Goal: Find specific page/section: Find specific page/section

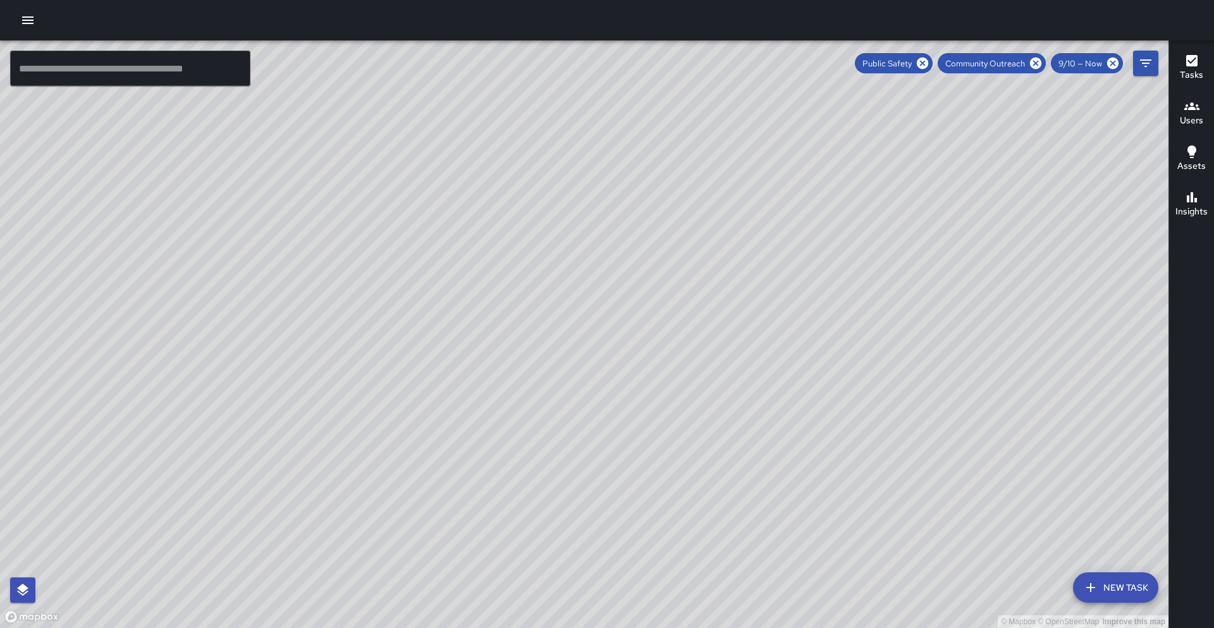
drag, startPoint x: 1024, startPoint y: 169, endPoint x: 987, endPoint y: 180, distance: 39.3
click at [987, 180] on div "© Mapbox © OpenStreetMap Improve this map" at bounding box center [584, 333] width 1169 height 587
drag, startPoint x: 987, startPoint y: 180, endPoint x: 947, endPoint y: 203, distance: 45.7
click at [947, 203] on div "© Mapbox © OpenStreetMap Improve this map" at bounding box center [584, 333] width 1169 height 587
drag, startPoint x: 969, startPoint y: 202, endPoint x: 962, endPoint y: 181, distance: 22.6
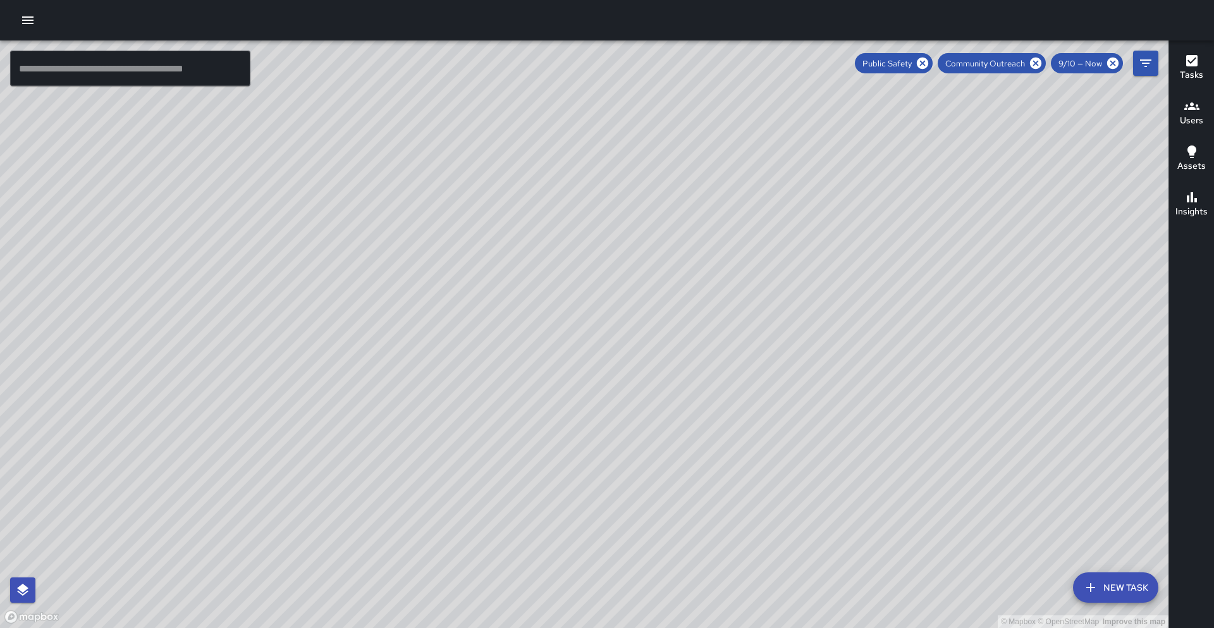
click at [952, 211] on div "© Mapbox © OpenStreetMap Improve this map" at bounding box center [584, 333] width 1169 height 587
click at [920, 63] on icon at bounding box center [922, 63] width 11 height 11
click at [1037, 66] on icon at bounding box center [1035, 63] width 11 height 11
click at [1149, 59] on icon "Filters" at bounding box center [1145, 63] width 11 height 8
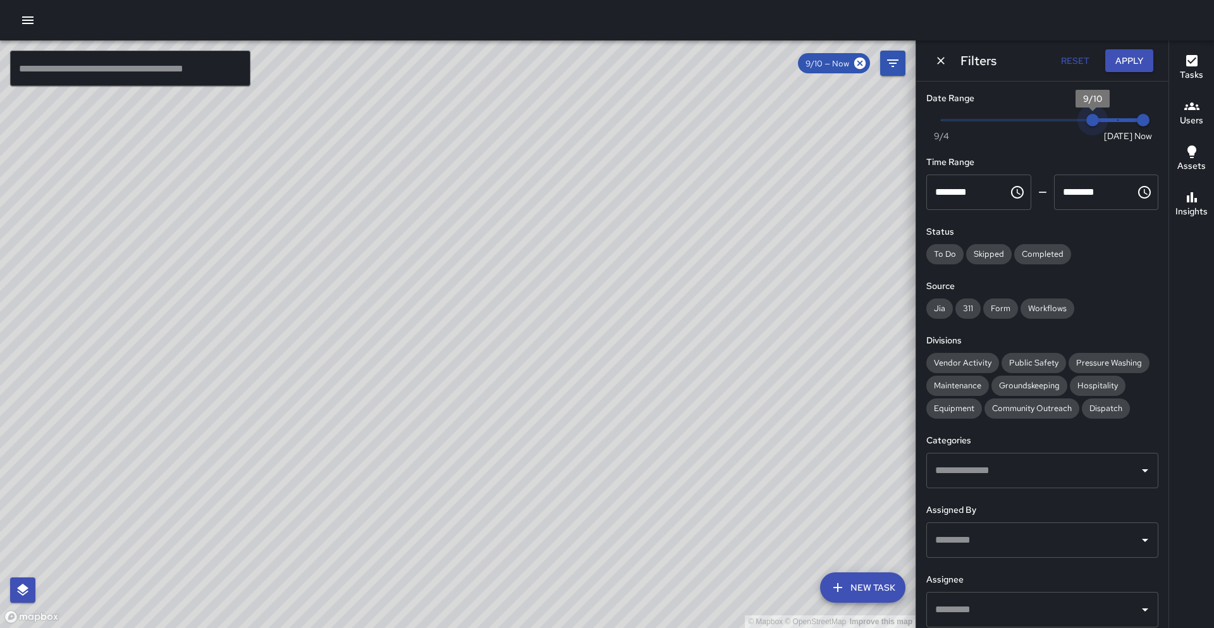
type input "*"
drag, startPoint x: 1092, startPoint y: 123, endPoint x: 1134, endPoint y: 133, distance: 43.4
click at [1135, 130] on span "Now [DATE] [DATE] 10:03 am" at bounding box center [1043, 120] width 202 height 19
click at [949, 615] on input "text" at bounding box center [1033, 610] width 202 height 24
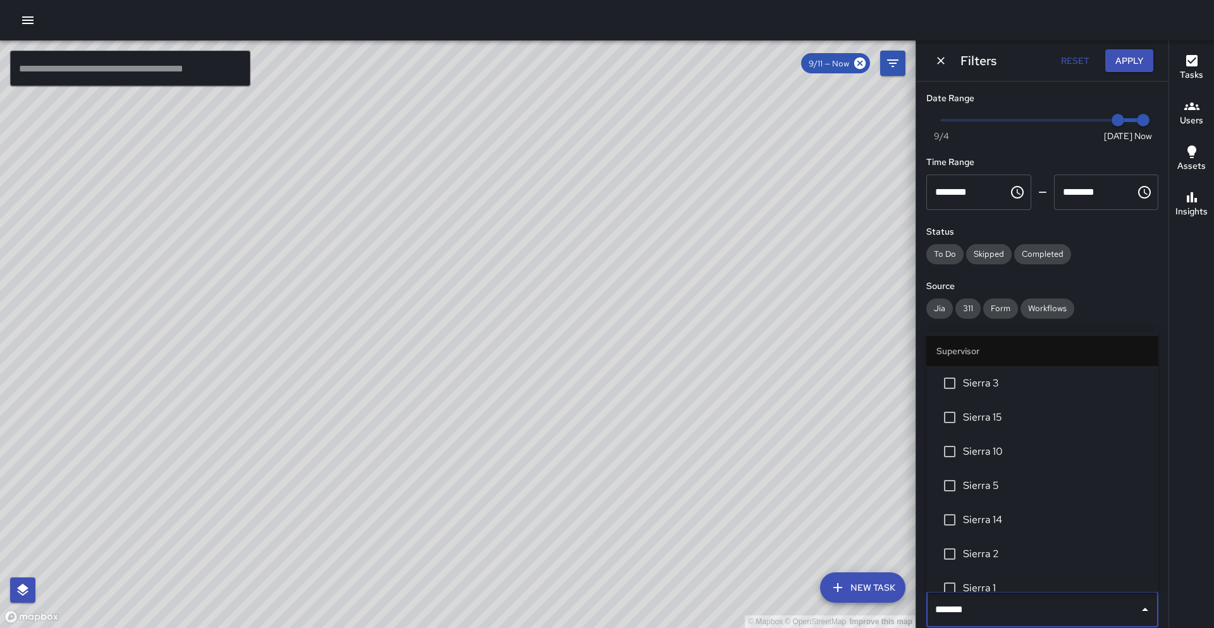
type input "********"
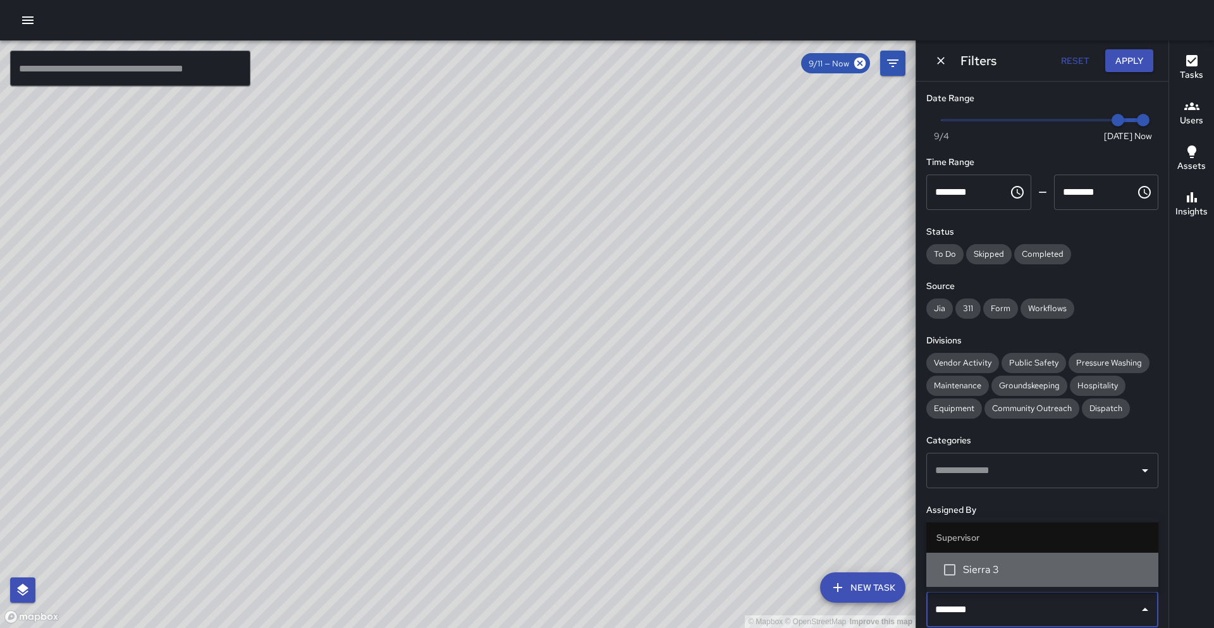
click at [965, 574] on span "Sierra 3" at bounding box center [1055, 569] width 185 height 15
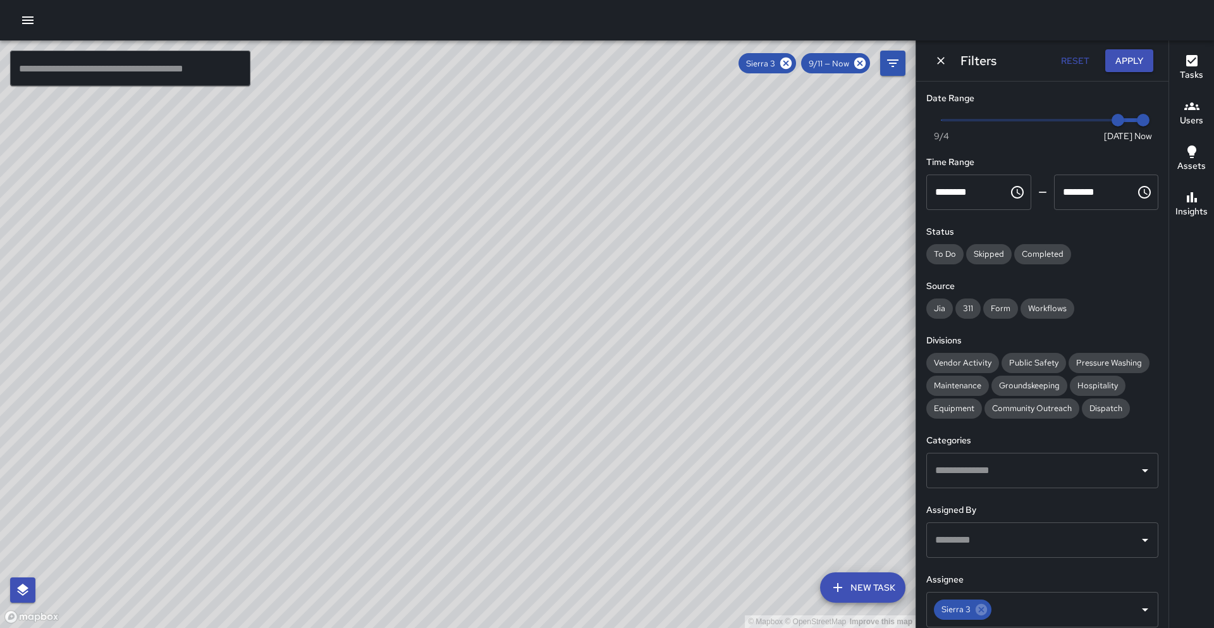
drag, startPoint x: 742, startPoint y: 413, endPoint x: 666, endPoint y: 470, distance: 95.2
click at [666, 470] on div "© Mapbox © OpenStreetMap Improve this map" at bounding box center [458, 333] width 916 height 587
click at [787, 63] on icon at bounding box center [786, 63] width 14 height 14
click at [756, 101] on div "© Mapbox © OpenStreetMap Improve this map" at bounding box center [458, 333] width 916 height 587
drag, startPoint x: 556, startPoint y: 216, endPoint x: 536, endPoint y: 219, distance: 20.6
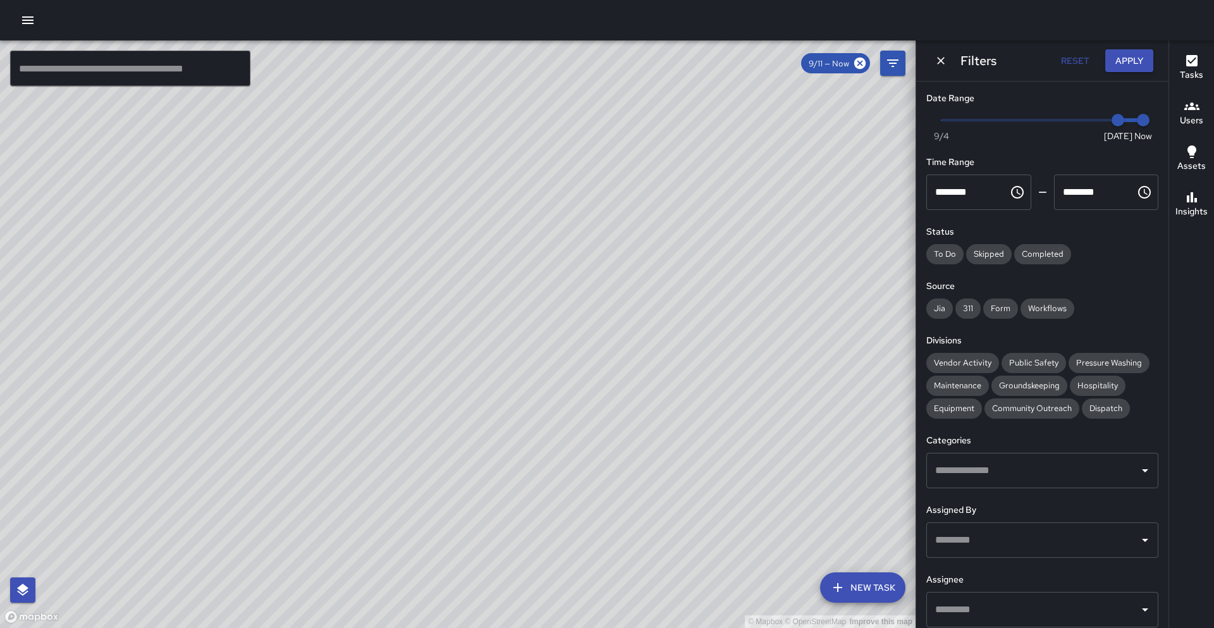
click at [536, 219] on div "© Mapbox © OpenStreetMap Improve this map" at bounding box center [458, 333] width 916 height 587
drag, startPoint x: 570, startPoint y: 222, endPoint x: 532, endPoint y: 248, distance: 46.0
click at [532, 248] on div "© Mapbox © OpenStreetMap Improve this map" at bounding box center [458, 333] width 916 height 587
drag, startPoint x: 747, startPoint y: 195, endPoint x: 568, endPoint y: 316, distance: 215.9
click at [568, 316] on div "© Mapbox © OpenStreetMap Improve this map" at bounding box center [458, 333] width 916 height 587
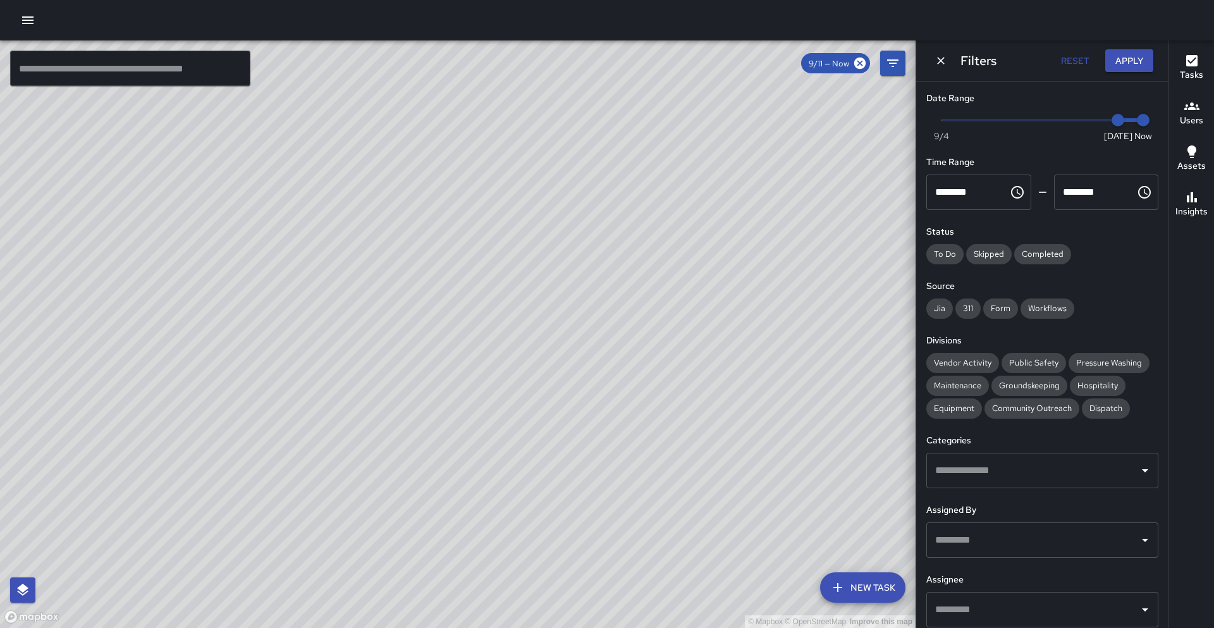
click at [132, 66] on input "text" at bounding box center [130, 68] width 240 height 35
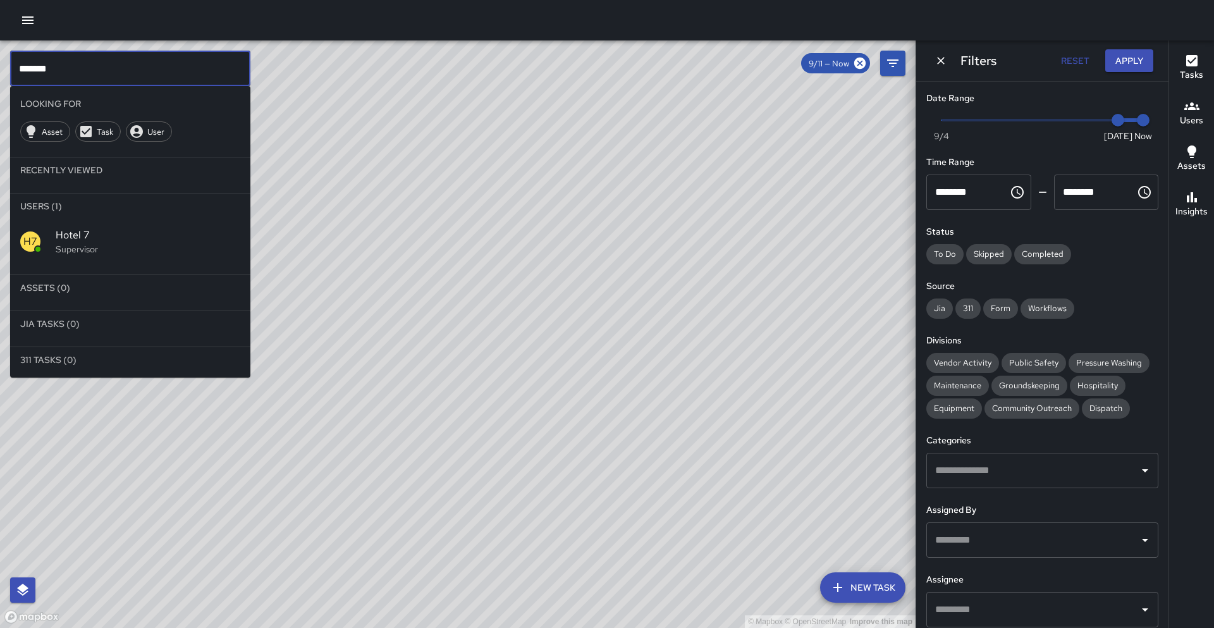
type input "*******"
click at [91, 237] on span "Hotel 7" at bounding box center [148, 235] width 185 height 15
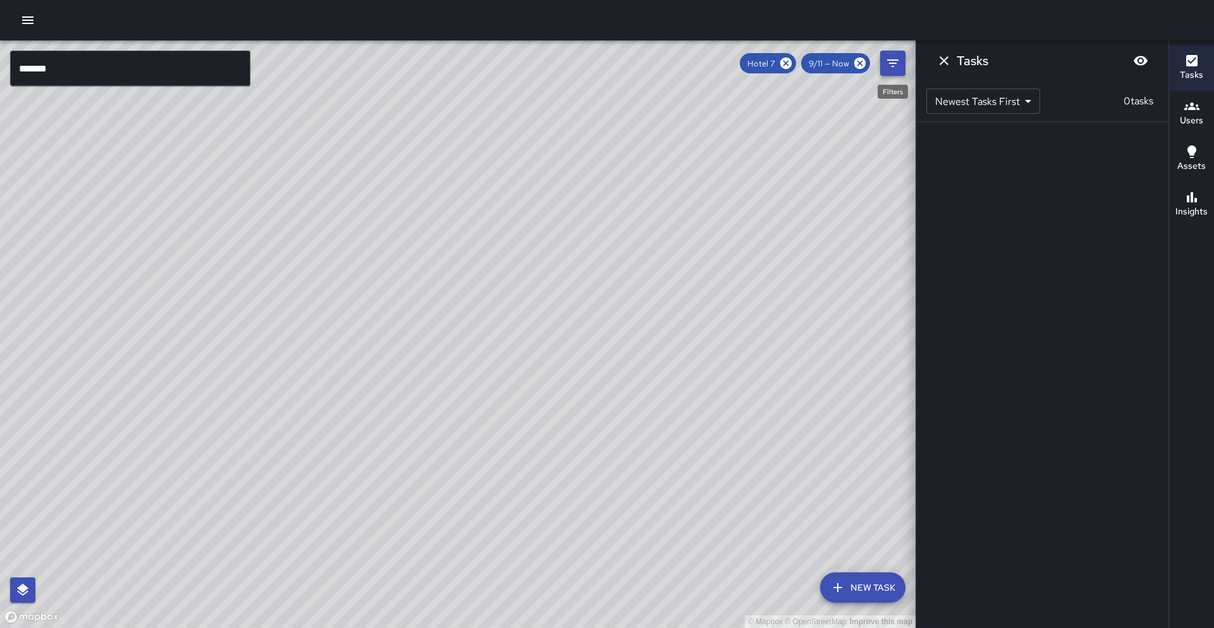
click at [895, 67] on icon "Filters" at bounding box center [892, 63] width 15 height 15
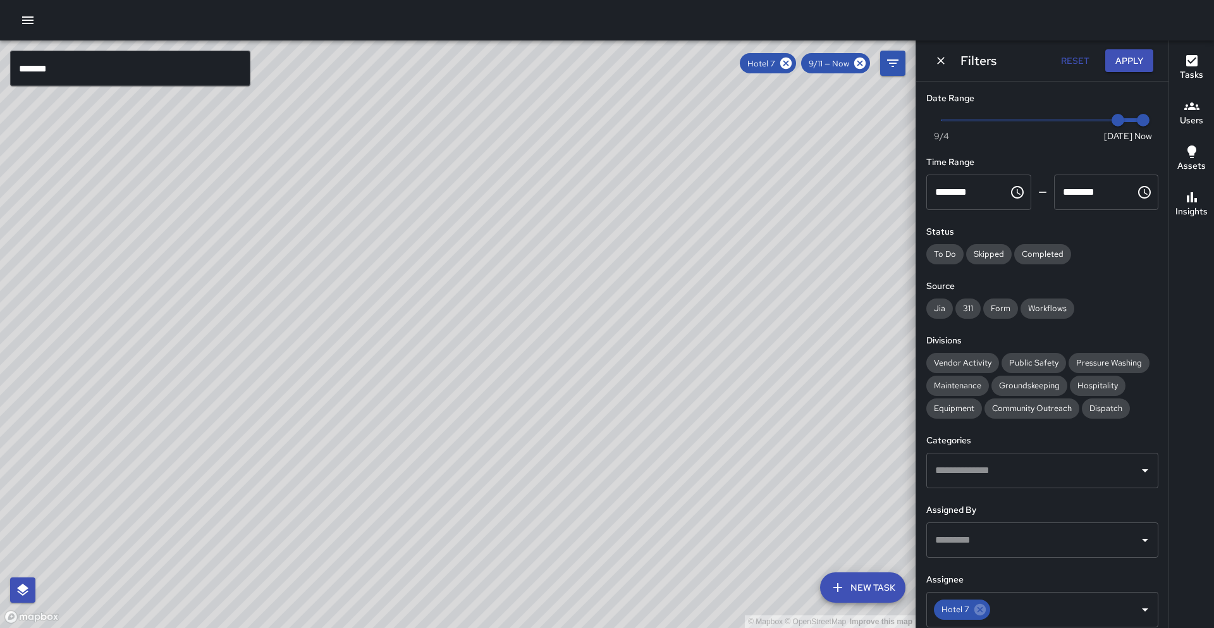
type input "*"
click at [1104, 119] on span "Now [DATE] [DATE] 10:32 am" at bounding box center [1043, 120] width 202 height 19
drag, startPoint x: 498, startPoint y: 311, endPoint x: 443, endPoint y: 341, distance: 62.5
click at [443, 341] on div "© Mapbox © OpenStreetMap Improve this map" at bounding box center [458, 333] width 916 height 587
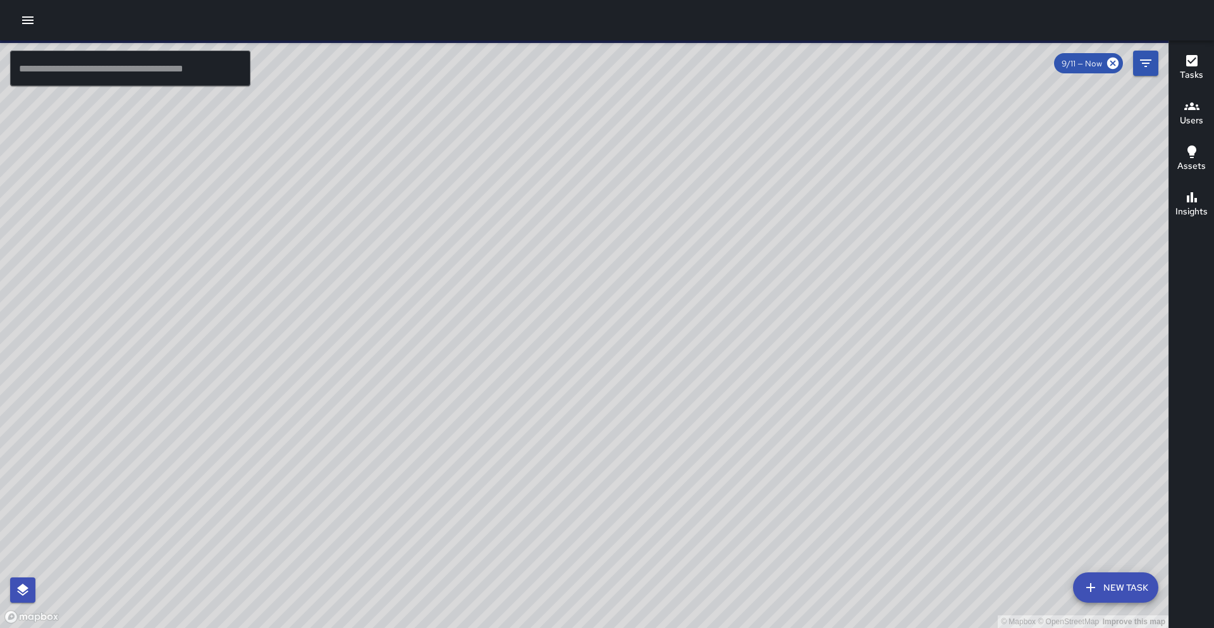
drag, startPoint x: 441, startPoint y: 261, endPoint x: 302, endPoint y: 274, distance: 139.1
click at [302, 274] on div "© Mapbox © OpenStreetMap Improve this map" at bounding box center [584, 333] width 1169 height 587
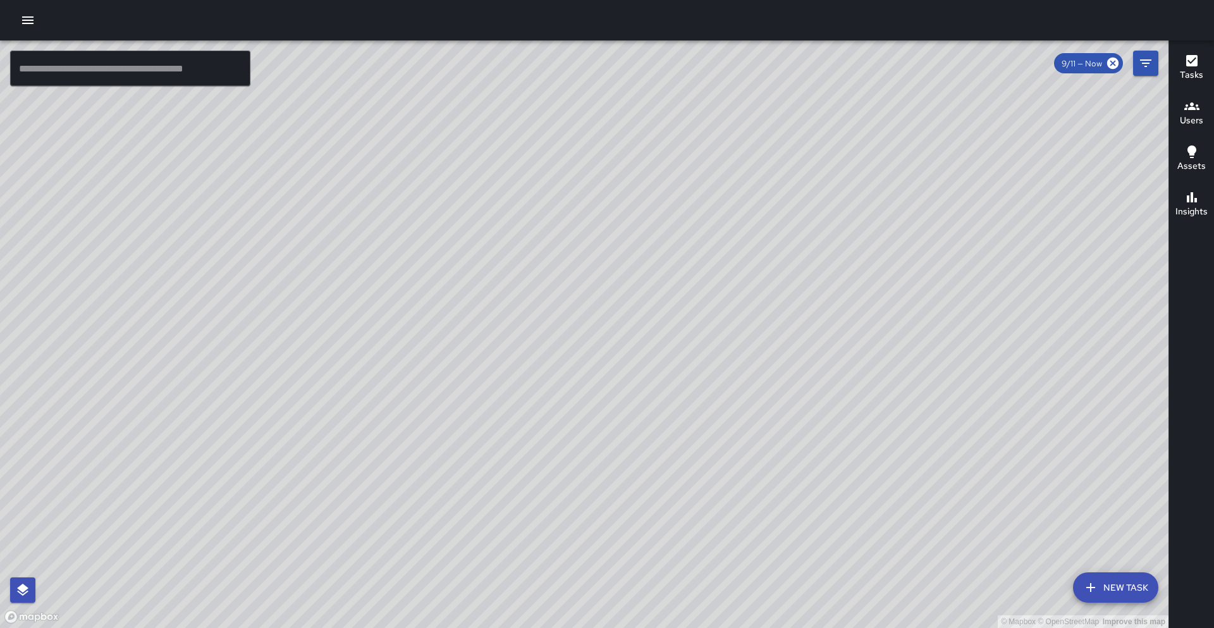
drag, startPoint x: 302, startPoint y: 423, endPoint x: 324, endPoint y: 424, distance: 22.1
click at [324, 424] on div "© Mapbox © OpenStreetMap Improve this map" at bounding box center [584, 333] width 1169 height 587
click at [1143, 63] on icon "Filters" at bounding box center [1145, 63] width 11 height 8
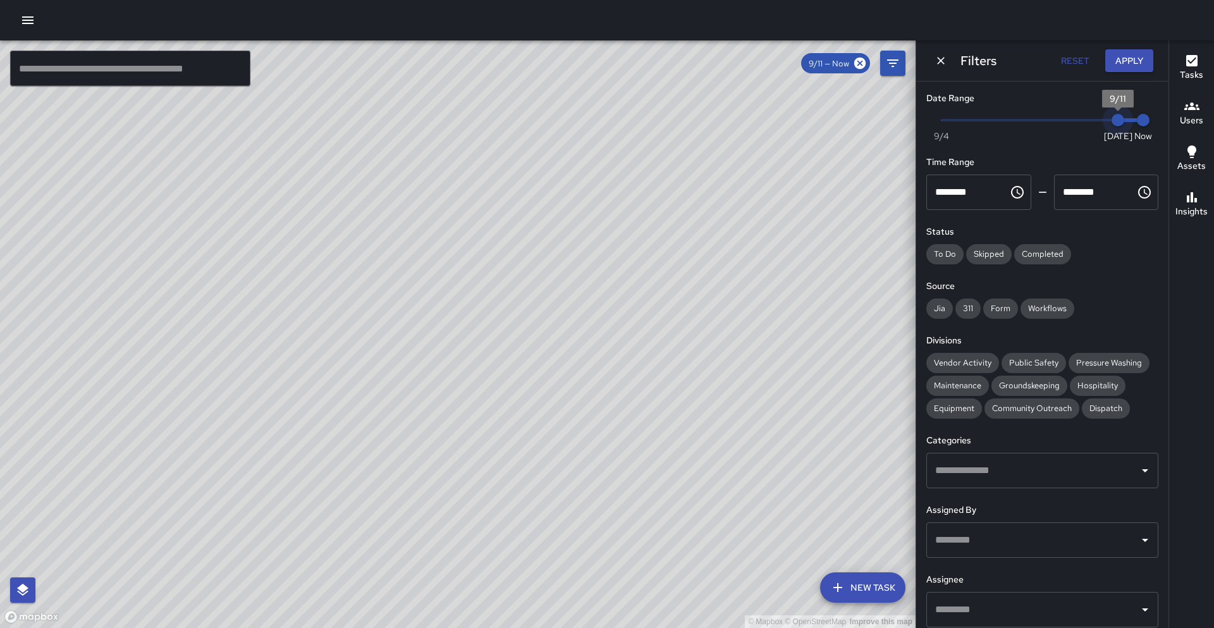
click at [1112, 116] on span "9/11" at bounding box center [1118, 120] width 13 height 13
type input "*"
click at [1098, 118] on span "Now [DATE] [DATE] 10:33 am" at bounding box center [1043, 120] width 202 height 19
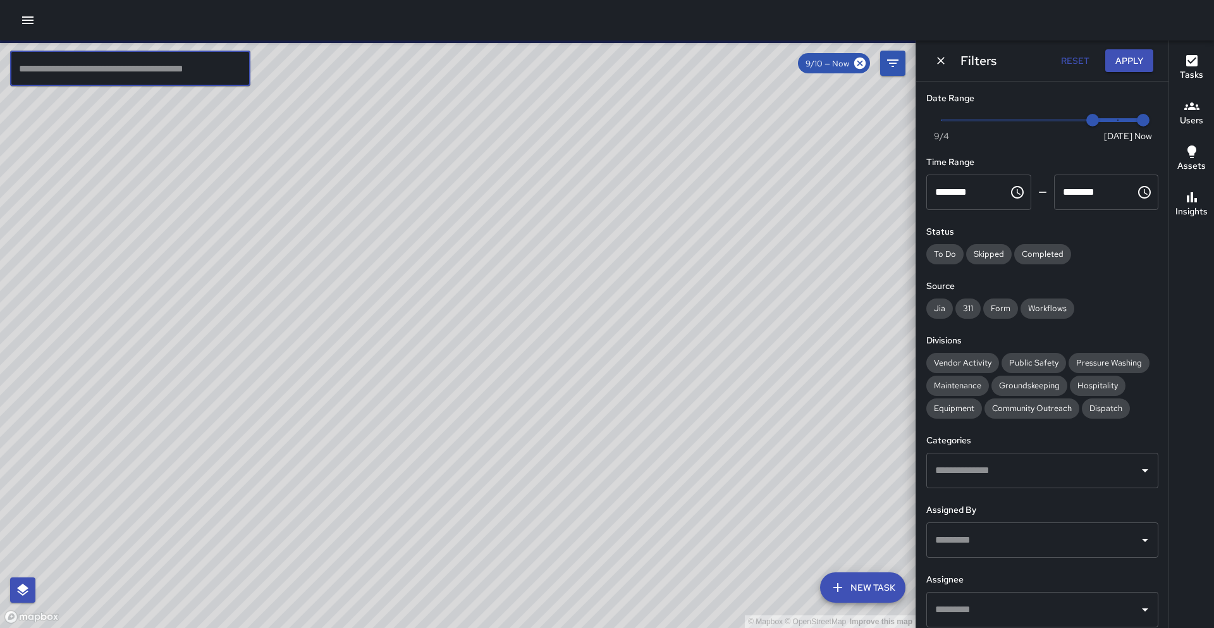
click at [207, 75] on input "text" at bounding box center [130, 68] width 240 height 35
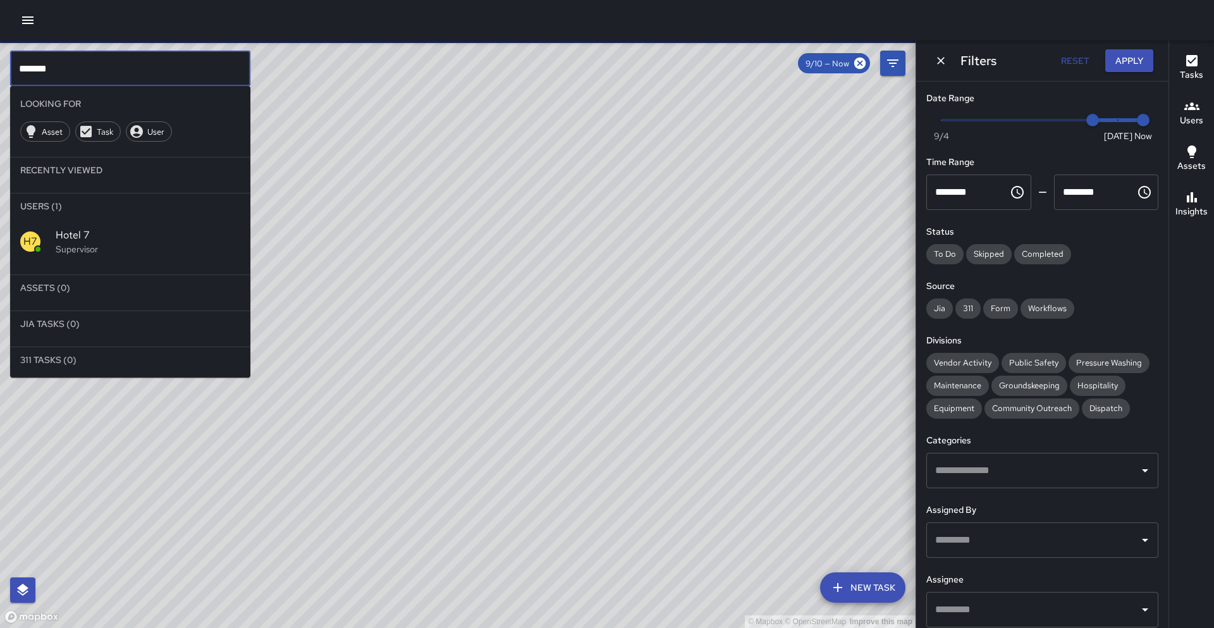
click at [97, 234] on span "Hotel 7" at bounding box center [148, 235] width 185 height 15
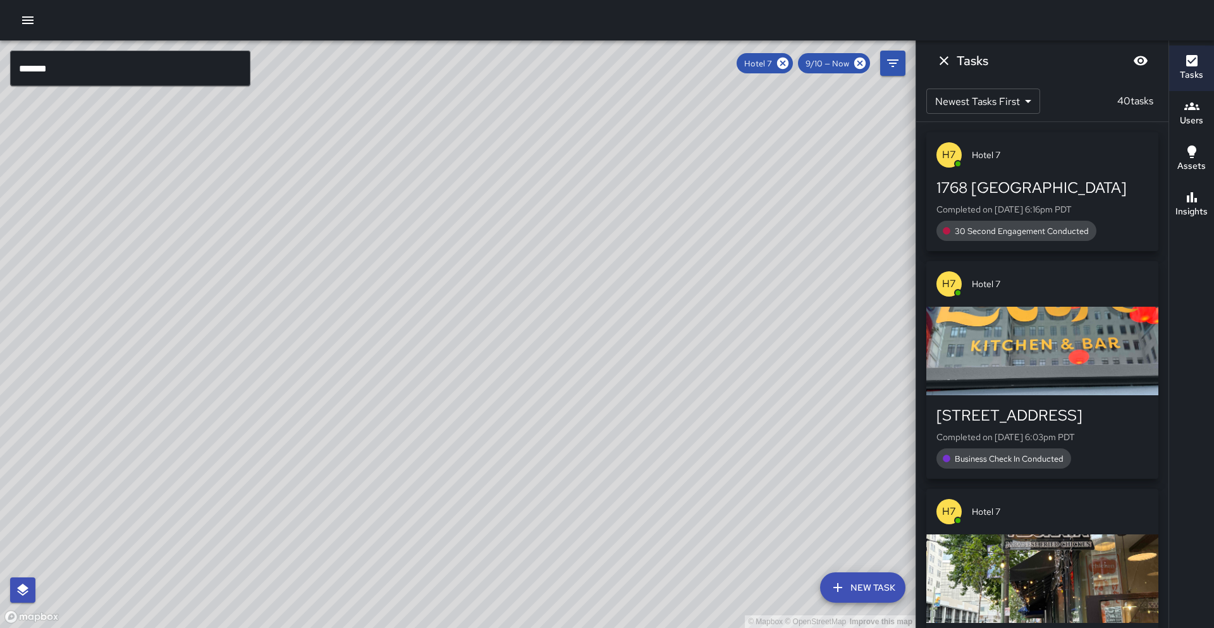
drag, startPoint x: 276, startPoint y: 258, endPoint x: 192, endPoint y: 269, distance: 84.9
click at [192, 269] on div "© Mapbox © OpenStreetMap Improve this map" at bounding box center [458, 333] width 916 height 587
click at [778, 65] on icon at bounding box center [783, 63] width 14 height 14
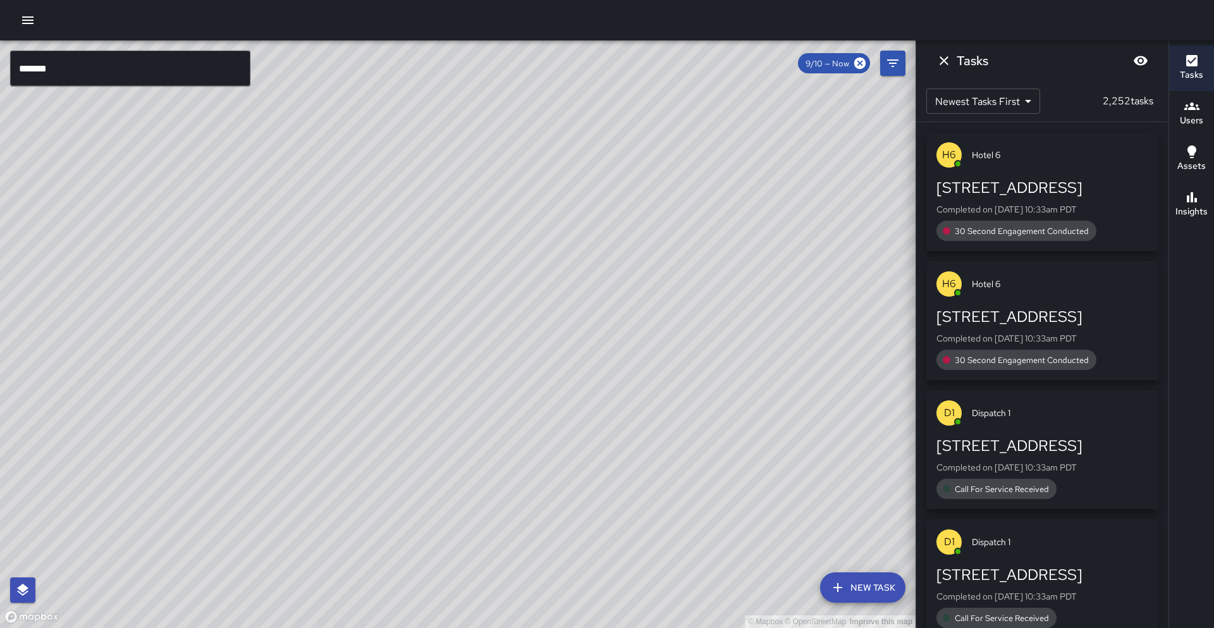
click at [199, 73] on input "*******" at bounding box center [130, 68] width 240 height 35
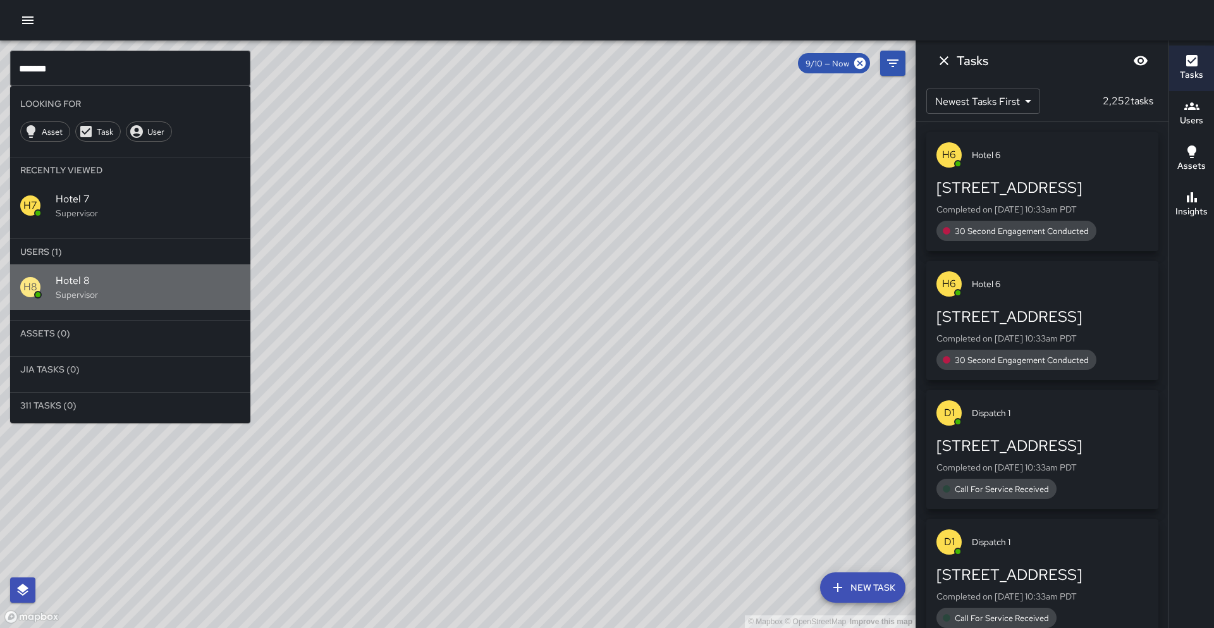
click at [76, 286] on span "Hotel 8" at bounding box center [148, 280] width 185 height 15
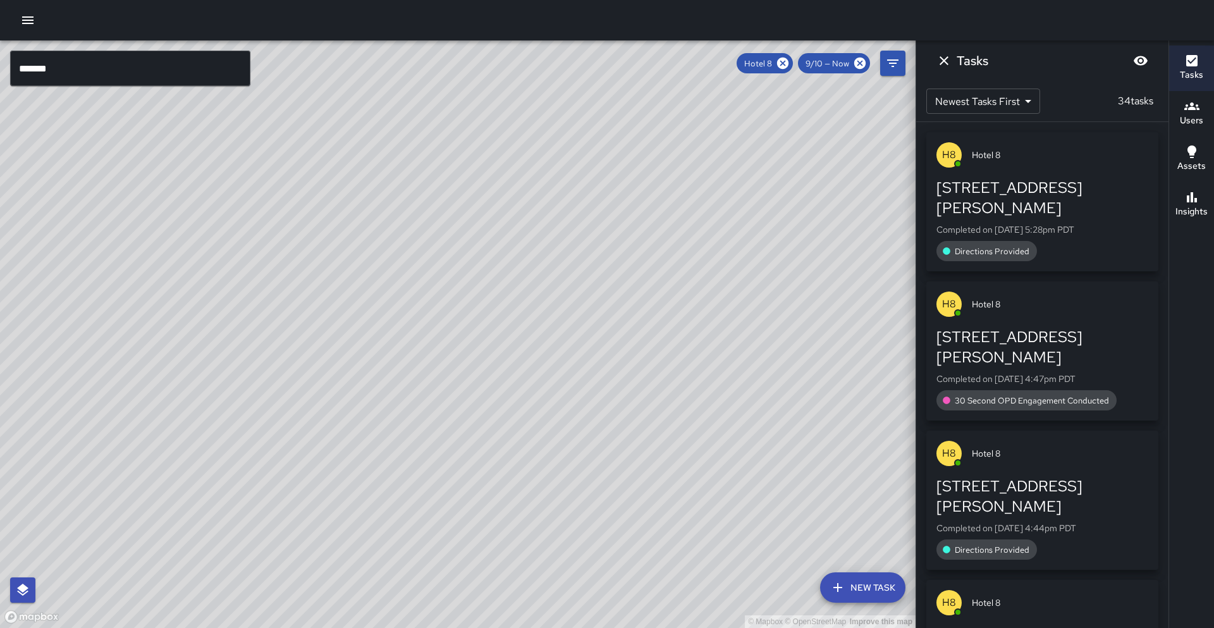
drag, startPoint x: 203, startPoint y: 229, endPoint x: 124, endPoint y: 247, distance: 81.0
click at [124, 247] on div "© Mapbox © OpenStreetMap Improve this map" at bounding box center [458, 333] width 916 height 587
drag, startPoint x: 79, startPoint y: 466, endPoint x: 323, endPoint y: 364, distance: 264.1
click at [323, 364] on div "© Mapbox © OpenStreetMap Improve this map" at bounding box center [458, 333] width 916 height 587
drag, startPoint x: 338, startPoint y: 290, endPoint x: 190, endPoint y: 418, distance: 195.0
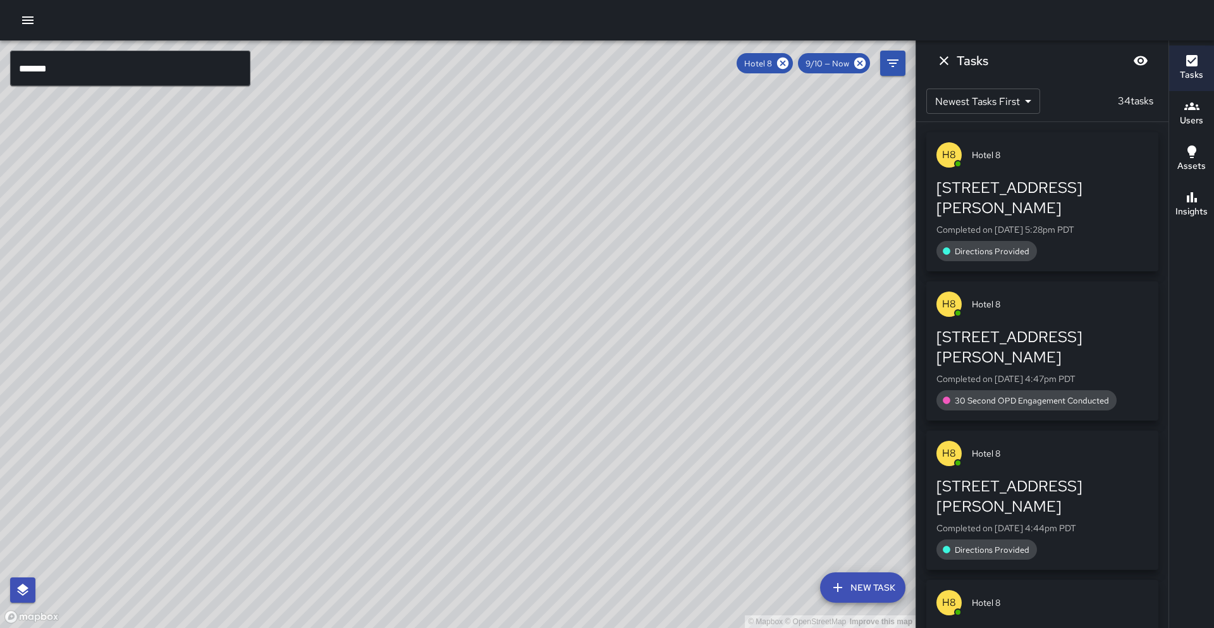
click at [190, 418] on div "© Mapbox © OpenStreetMap Improve this map" at bounding box center [458, 333] width 916 height 587
click at [779, 61] on icon at bounding box center [782, 63] width 11 height 11
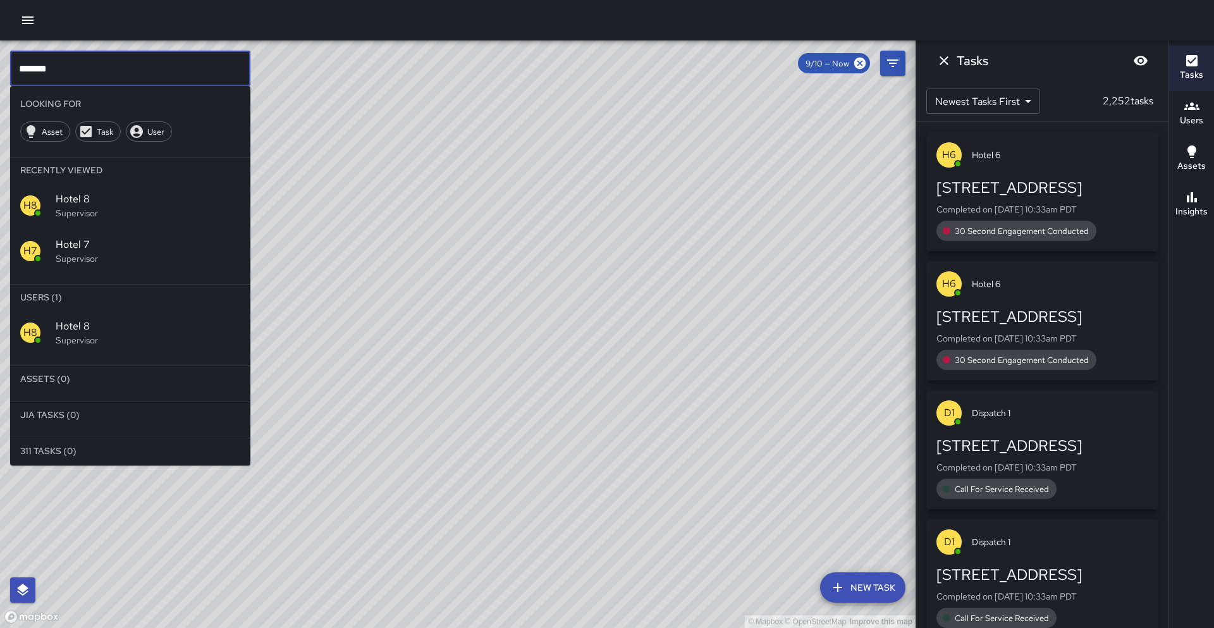
click at [128, 73] on input "*******" at bounding box center [130, 68] width 240 height 35
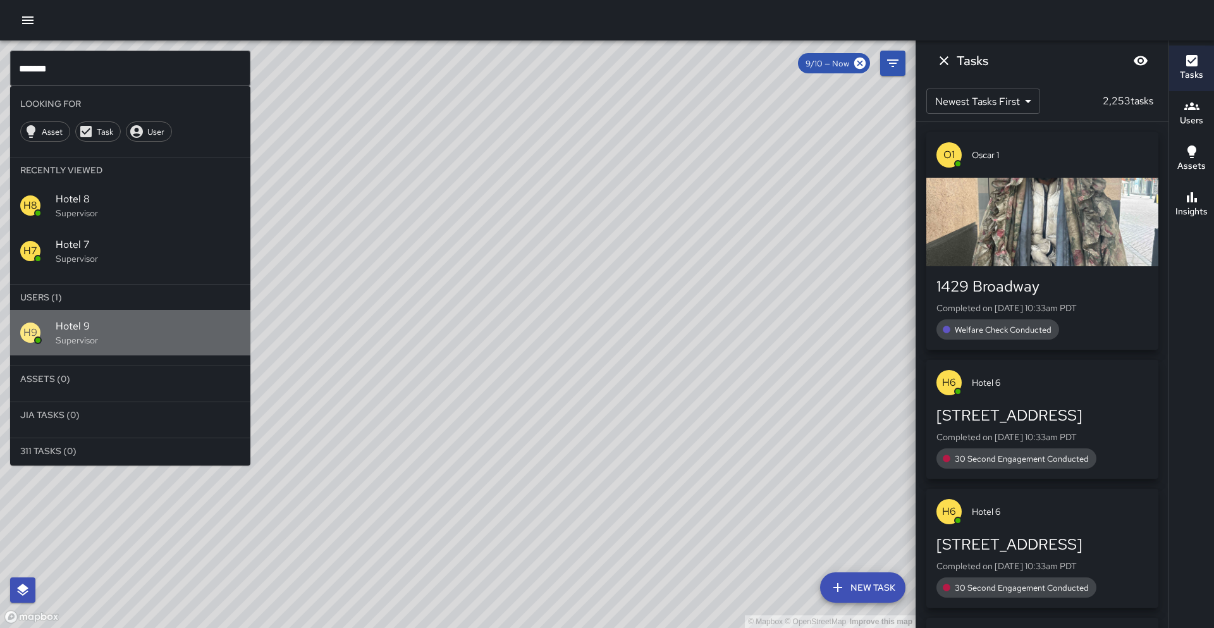
click at [116, 343] on p "Supervisor" at bounding box center [148, 340] width 185 height 13
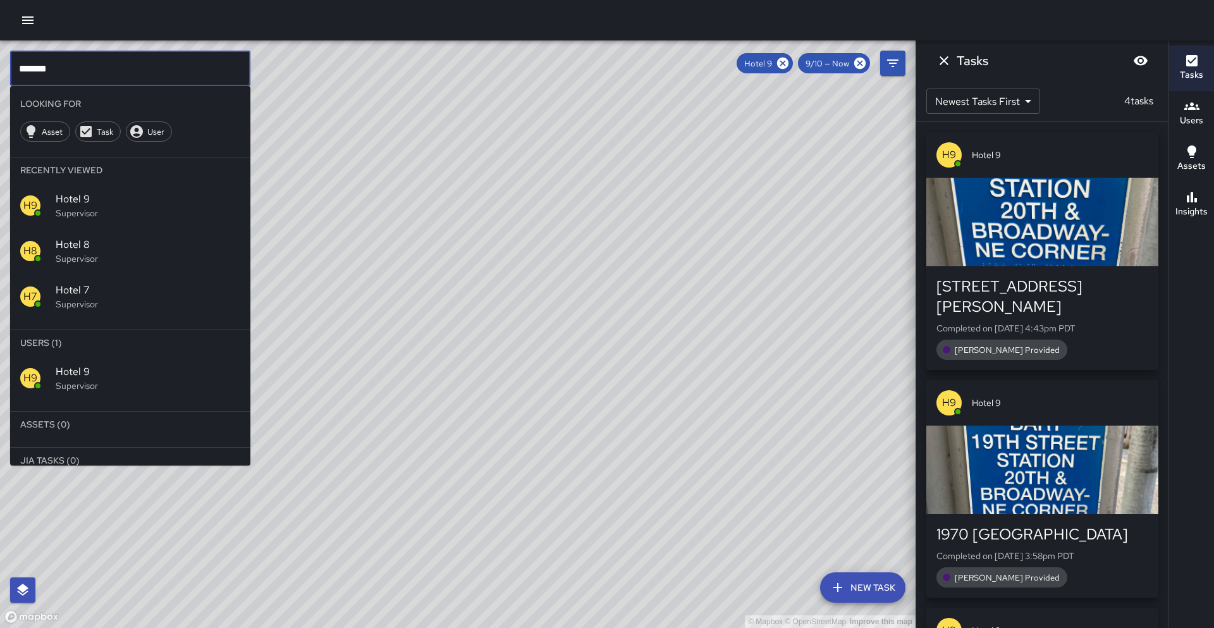
click at [116, 58] on input "*******" at bounding box center [130, 68] width 240 height 35
click at [116, 64] on input "*******" at bounding box center [130, 68] width 240 height 35
type input "********"
click at [786, 63] on icon at bounding box center [782, 63] width 11 height 11
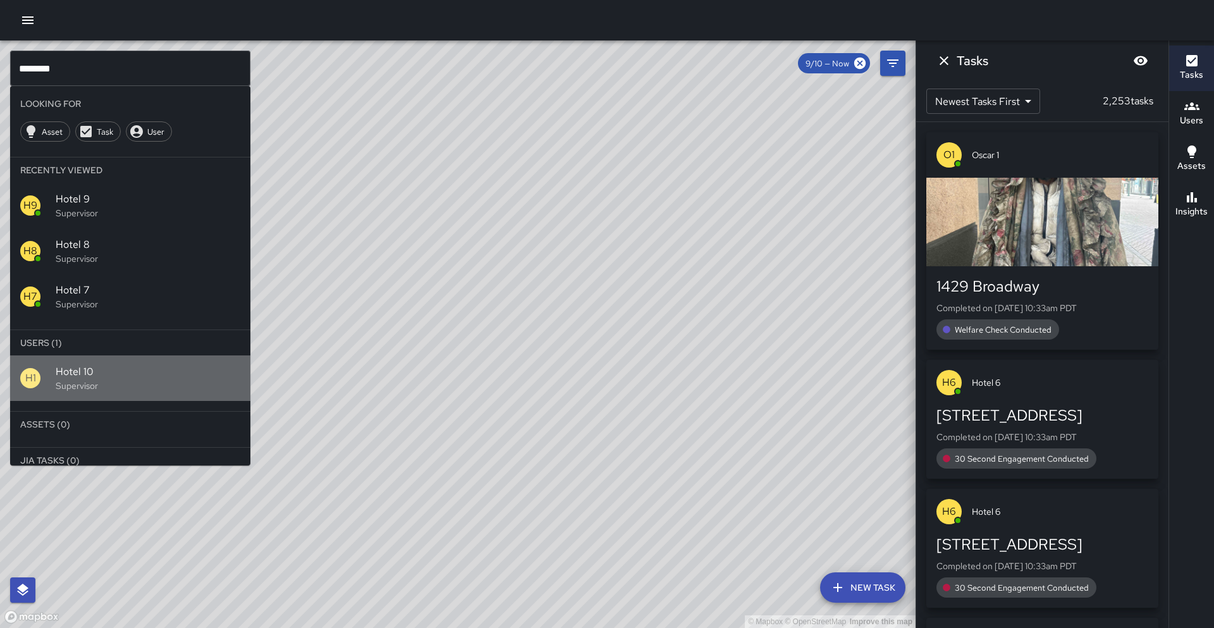
click at [79, 379] on p "Supervisor" at bounding box center [148, 385] width 185 height 13
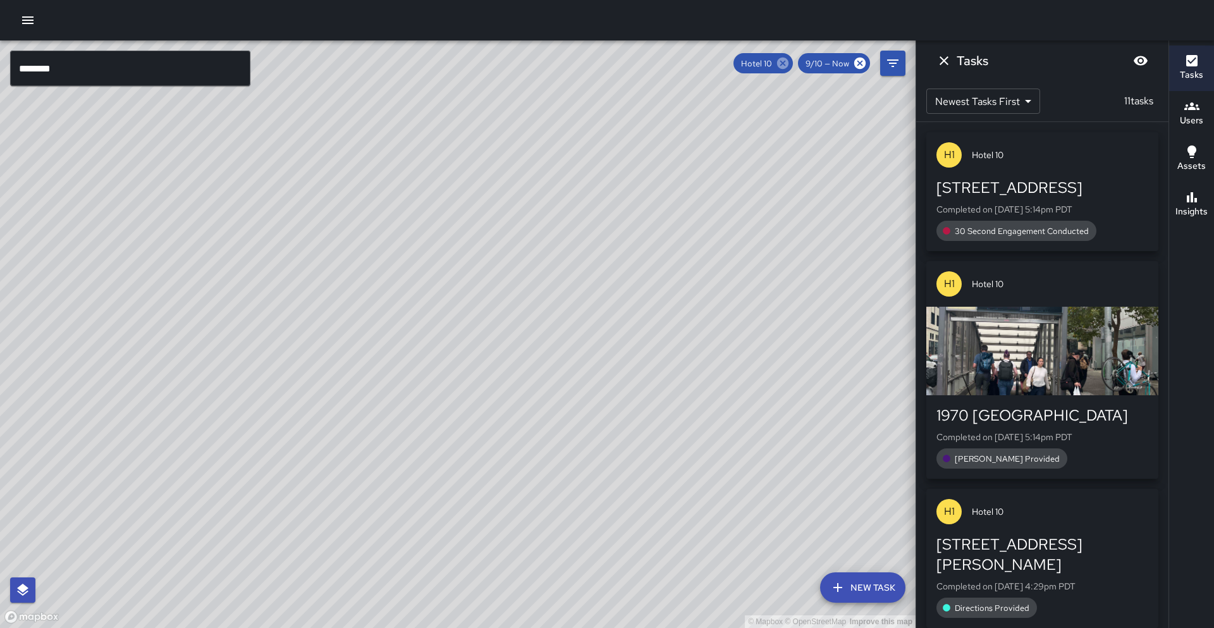
click at [779, 65] on icon at bounding box center [782, 63] width 11 height 11
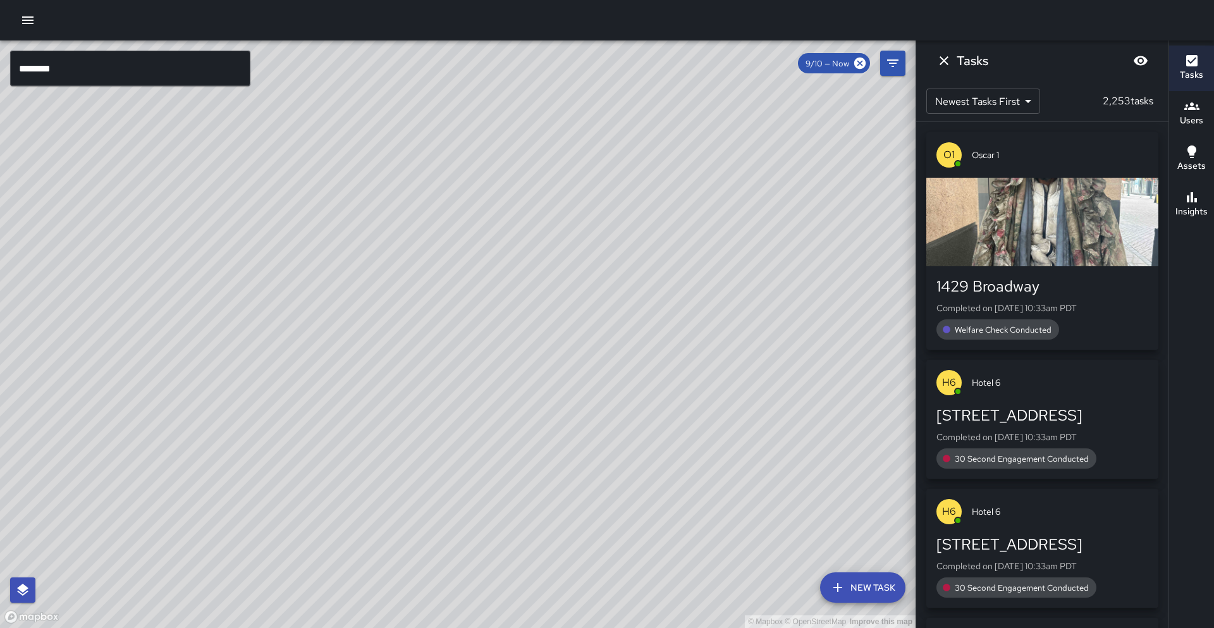
click at [131, 71] on input "********" at bounding box center [130, 68] width 240 height 35
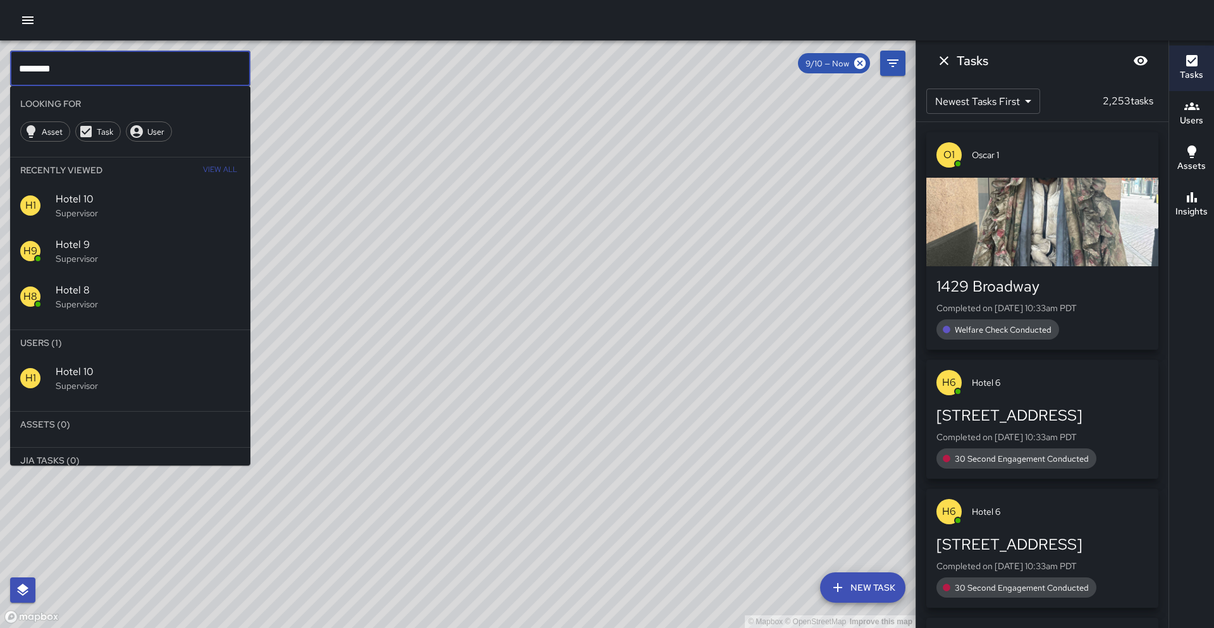
click at [131, 71] on input "********" at bounding box center [130, 68] width 240 height 35
